Goal: Find contact information: Find contact information

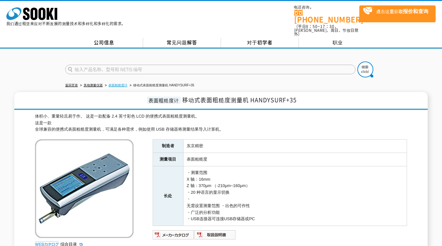
click at [118, 83] on link "表面粗糙度计" at bounding box center [118, 85] width 19 height 4
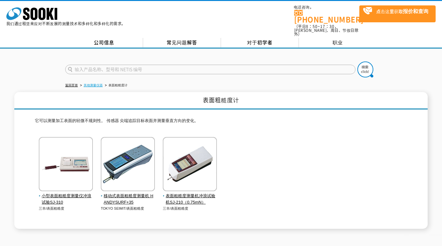
click at [92, 83] on link "其他测量仪器" at bounding box center [93, 85] width 19 height 4
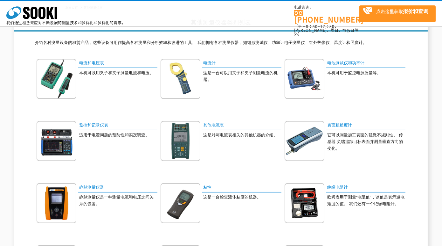
scroll to position [39, 0]
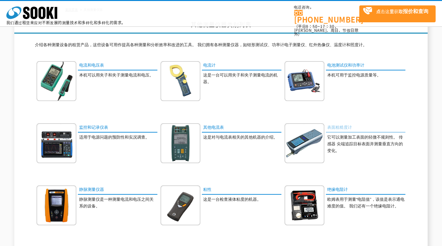
click at [344, 128] on link "表面粗糙度计" at bounding box center [366, 127] width 80 height 9
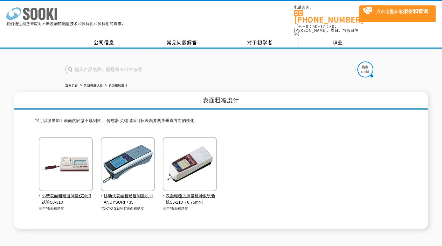
click at [47, 13] on polygon at bounding box center [50, 14] width 7 height 12
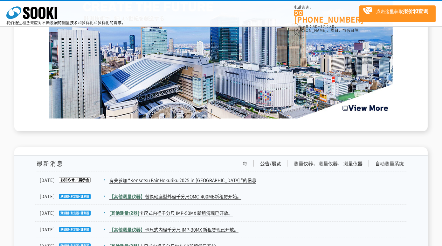
scroll to position [968, 0]
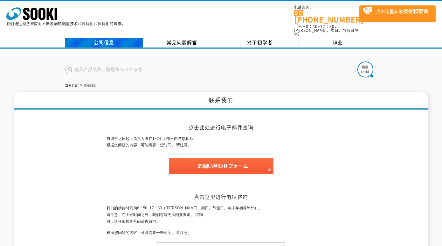
click at [111, 38] on link "公司信息" at bounding box center [104, 43] width 78 height 10
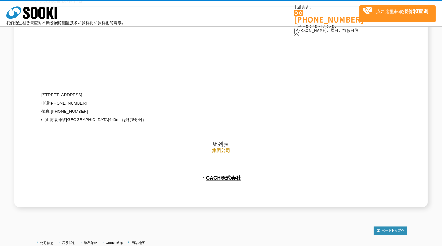
scroll to position [2878, 0]
